Goal: Connect with others: Connect with others

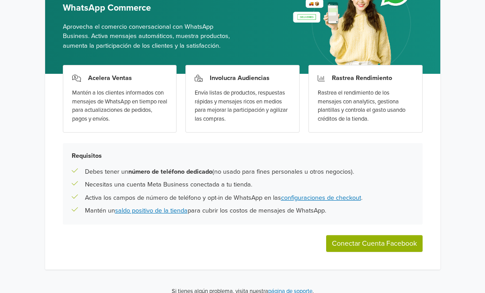
scroll to position [83, 0]
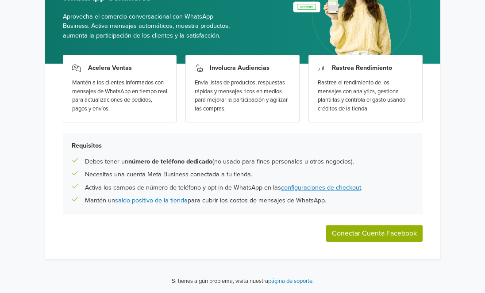
click at [381, 232] on button "Conectar Cuenta Facebook" at bounding box center [374, 233] width 96 height 17
click at [372, 235] on button "Conectar Cuenta Facebook" at bounding box center [374, 233] width 96 height 17
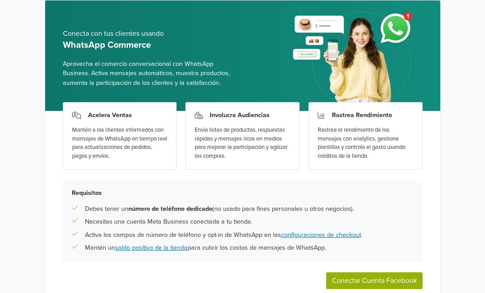
scroll to position [0, 0]
